Goal: Use online tool/utility: Use online tool/utility

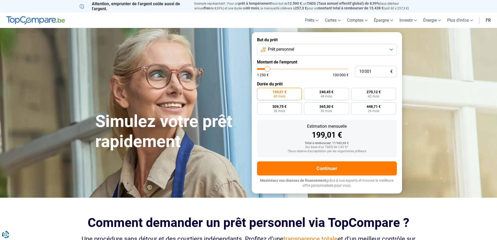
type input "46 000"
type input "46000"
click at [299, 68] on input "range" at bounding box center [303, 69] width 92 height 2
radio input "false"
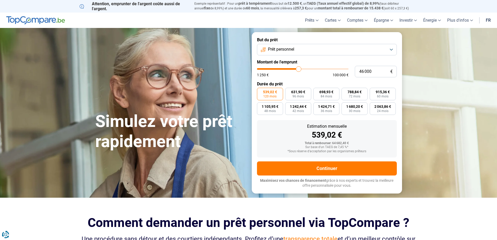
type input "45 500"
type input "45500"
type input "45 250"
type input "45250"
type input "44 500"
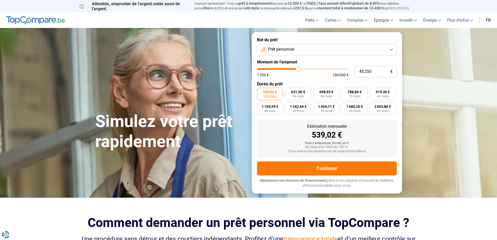
type input "44500"
type input "44 250"
type input "44250"
type input "43 750"
type input "43750"
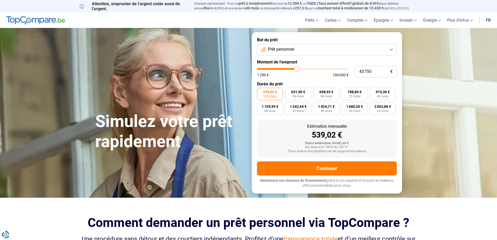
type input "43 500"
type input "43500"
type input "42 750"
type input "42750"
type input "42 500"
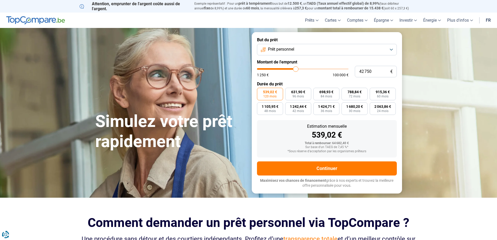
type input "42500"
type input "42 000"
type input "42000"
type input "41 500"
type input "41500"
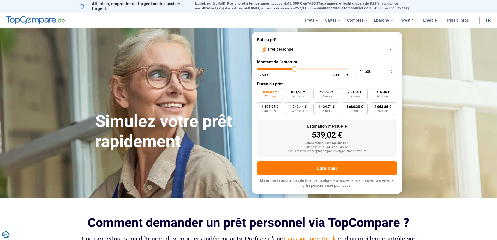
type input "41 000"
type input "41000"
type input "40 750"
type input "40750"
type input "40 250"
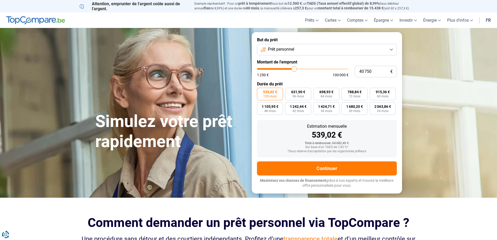
type input "40250"
type input "40 000"
type input "40000"
type input "39 750"
type input "39750"
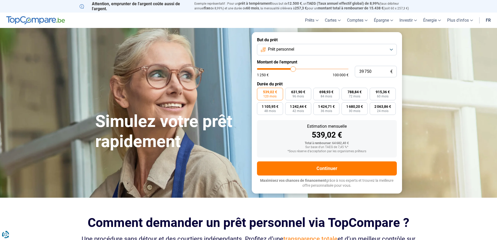
type input "39 500"
type input "39500"
type input "39 250"
type input "39250"
type input "38 750"
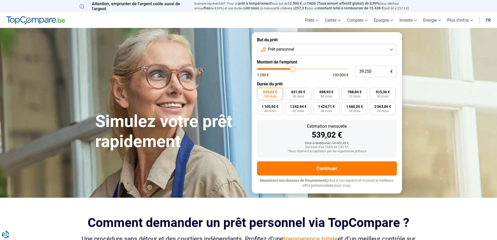
type input "38750"
type input "38 500"
type input "38500"
type input "38 250"
type input "38250"
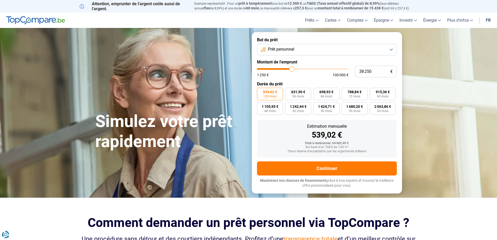
type input "37 750"
type input "37750"
type input "37 250"
type input "37250"
type input "37 000"
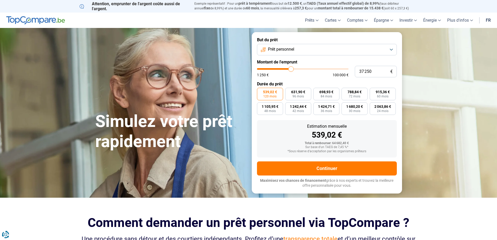
type input "37000"
type input "36 750"
type input "36750"
type input "36 500"
type input "36500"
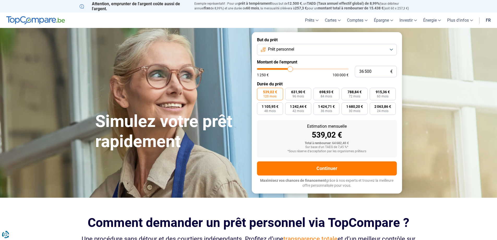
type input "36 250"
type input "36250"
type input "35 500"
type input "35500"
type input "35 250"
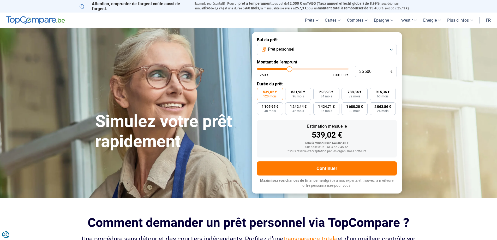
type input "35250"
type input "34 750"
type input "34750"
type input "34 250"
type input "34250"
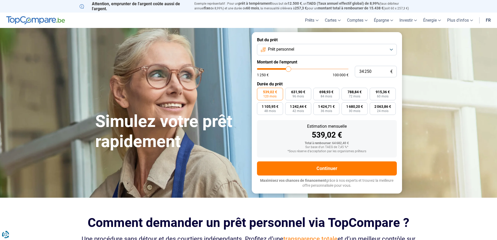
type input "34 000"
type input "34000"
type input "33 750"
type input "33750"
type input "33 500"
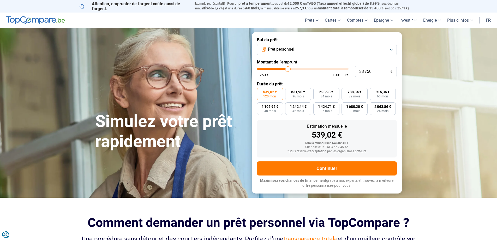
type input "33500"
type input "32 750"
type input "32750"
type input "32 000"
type input "32000"
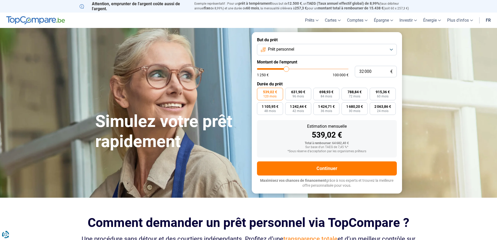
type input "31 750"
type input "31750"
type input "31 250"
type input "31250"
type input "31 000"
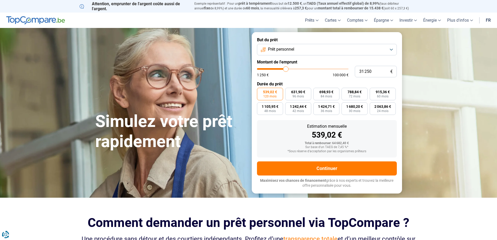
type input "31000"
type input "30 750"
type input "30750"
type input "30 500"
type input "30500"
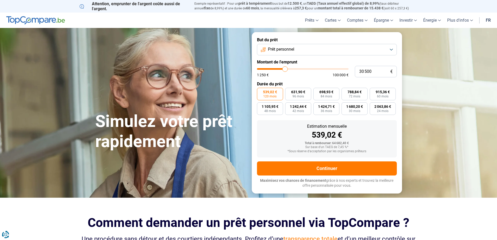
type input "30 250"
type input "30250"
type input "29 750"
type input "29750"
type input "29 500"
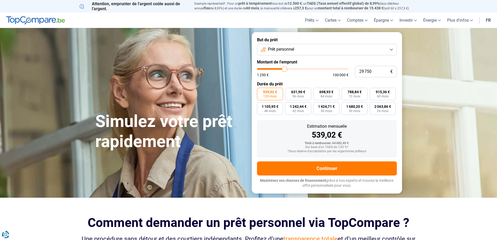
type input "29500"
type input "29 000"
type input "29000"
type input "28 750"
type input "28750"
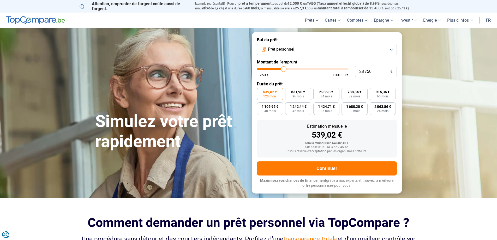
type input "28 250"
type input "28250"
type input "29 000"
type input "29000"
type input "29 250"
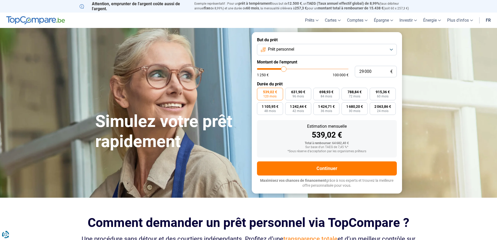
type input "29250"
type input "29 500"
type input "29500"
type input "29 750"
type input "29750"
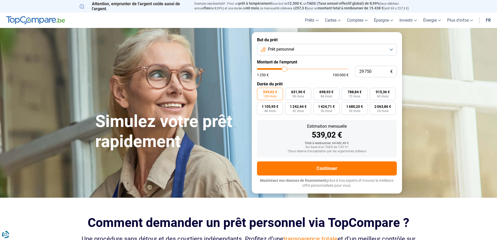
type input "30 250"
type input "30250"
type input "30 500"
drag, startPoint x: 299, startPoint y: 68, endPoint x: 285, endPoint y: 69, distance: 13.6
type input "30500"
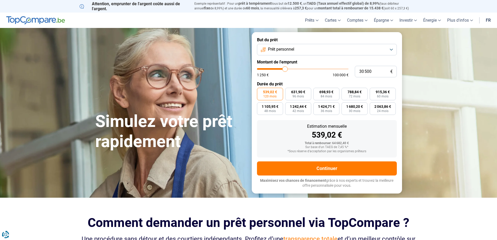
click at [285, 69] on input "range" at bounding box center [303, 69] width 92 height 2
click at [371, 72] on input "30 500" at bounding box center [376, 71] width 42 height 11
type input "3 050"
type input "3000"
type input "305"
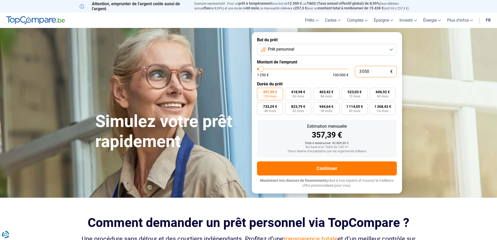
type input "1250"
type input "30"
type input "1250"
type input "300"
type input "1250"
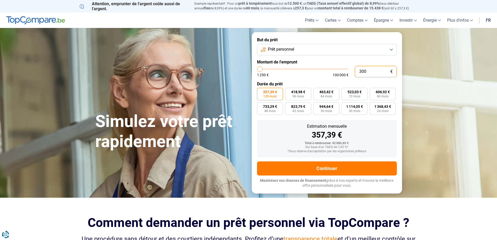
type input "3 000"
type input "3000"
type input "30 000"
type input "30000"
type input "30 000"
